Goal: Transaction & Acquisition: Book appointment/travel/reservation

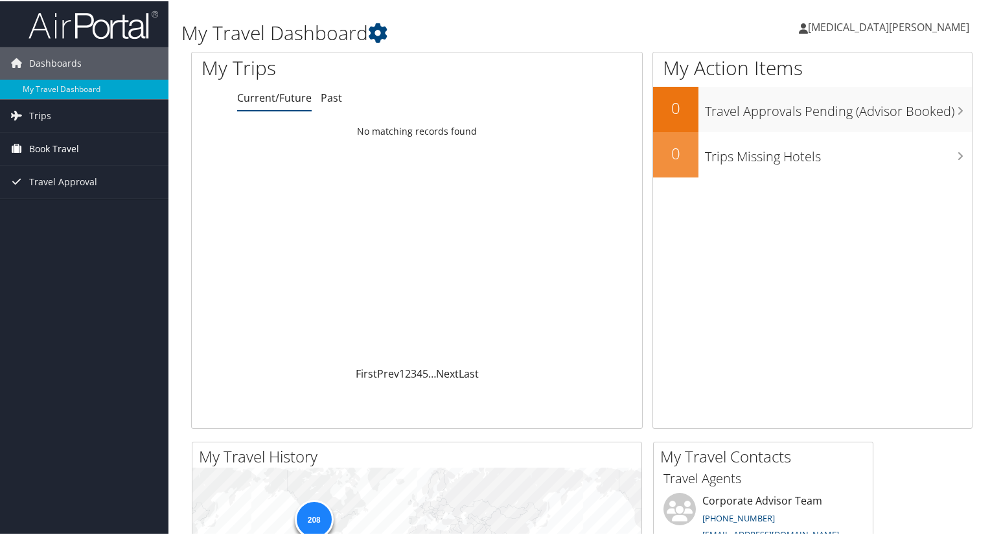
click at [51, 144] on span "Book Travel" at bounding box center [54, 148] width 50 height 32
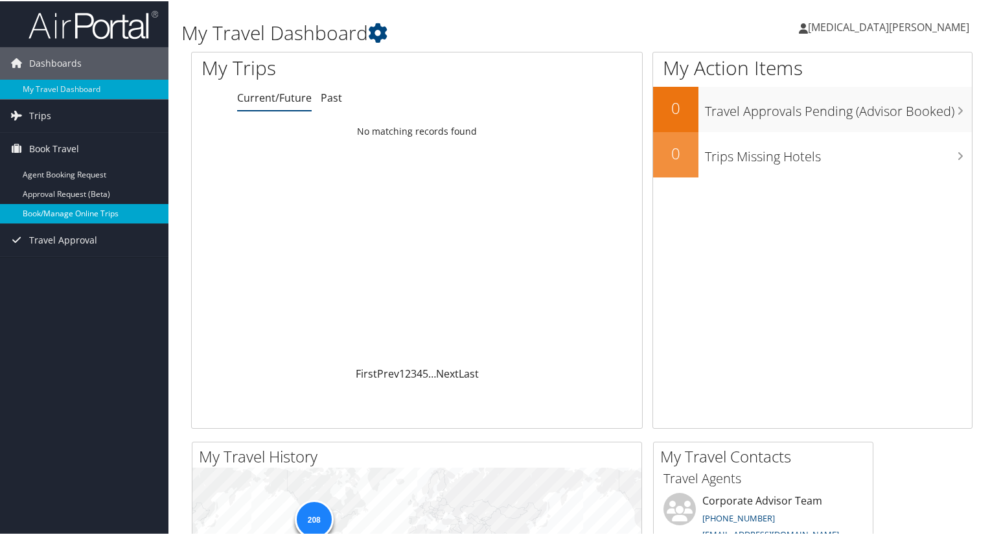
click at [62, 214] on link "Book/Manage Online Trips" at bounding box center [84, 212] width 168 height 19
